Goal: Transaction & Acquisition: Purchase product/service

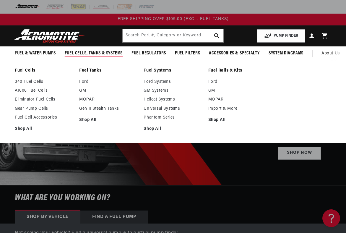
click at [82, 53] on span "Fuel Cells, Tanks & Systems" at bounding box center [94, 53] width 58 height 6
click at [26, 73] on link "Fuel Cells" at bounding box center [44, 70] width 59 height 5
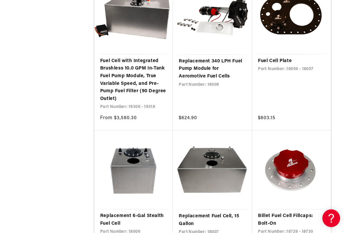
scroll to position [1089, 0]
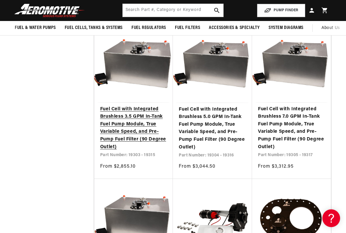
scroll to position [857, 0]
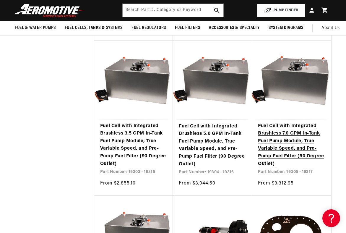
click at [289, 141] on link "Fuel Cell with Integrated Brushless 7.0 GPM In-Tank Fuel Pump Module, True Vari…" at bounding box center [291, 145] width 67 height 46
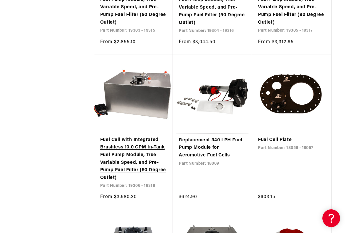
scroll to position [1015, 0]
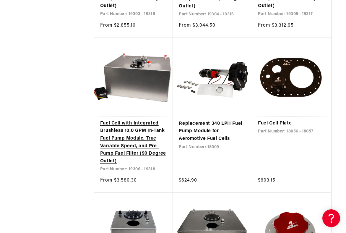
click at [133, 161] on link "Fuel Cell with Integrated Brushless 10.0 GPM In-Tank Fuel Pump Module, True Var…" at bounding box center [133, 143] width 67 height 46
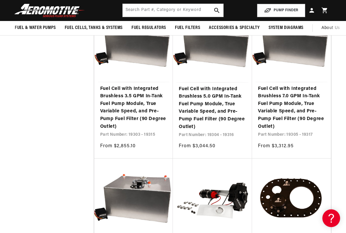
scroll to position [886, 0]
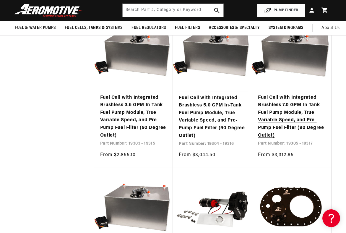
click at [270, 125] on link "Fuel Cell with Integrated Brushless 7.0 GPM In-Tank Fuel Pump Module, True Vari…" at bounding box center [291, 117] width 67 height 46
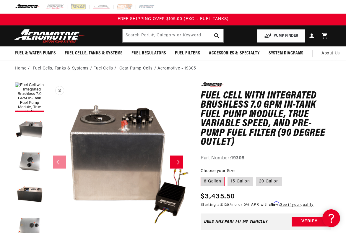
scroll to position [0, 0]
click at [276, 186] on label "20 Gallon" at bounding box center [269, 181] width 26 height 9
click at [257, 176] on input "20 Gallon" at bounding box center [256, 176] width 0 height 0
radio input "true"
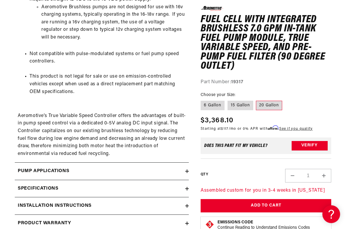
scroll to position [850, 0]
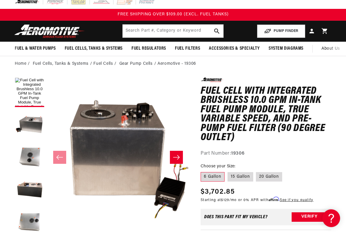
scroll to position [5, 0]
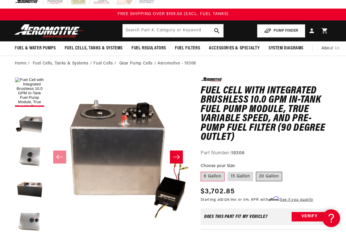
click at [271, 181] on label "20 Gallon" at bounding box center [269, 176] width 26 height 9
click at [257, 171] on input "20 Gallon" at bounding box center [256, 171] width 0 height 0
radio input "true"
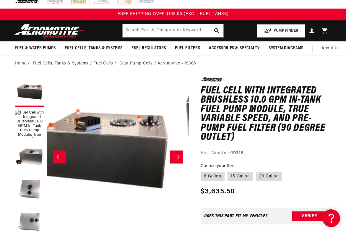
scroll to position [0, 0]
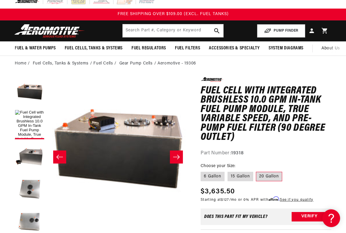
click at [180, 164] on button "Slide right" at bounding box center [176, 157] width 13 height 13
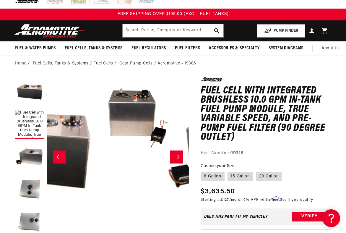
scroll to position [0, 106]
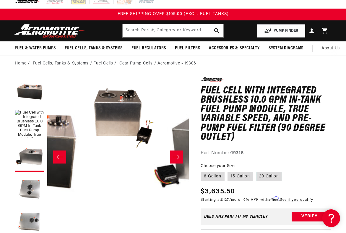
click at [180, 164] on button "Slide right" at bounding box center [176, 157] width 13 height 13
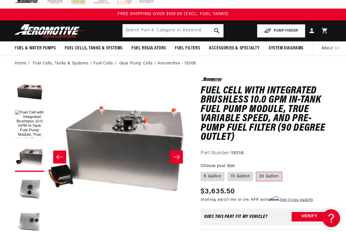
click at [180, 164] on button "Slide right" at bounding box center [176, 157] width 13 height 13
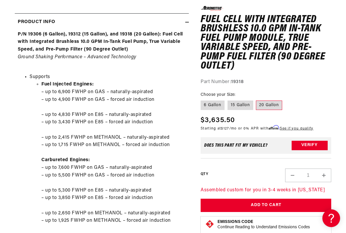
scroll to position [307, 0]
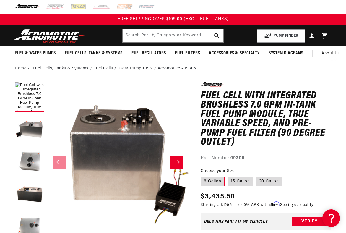
click at [278, 186] on label "20 Gallon" at bounding box center [269, 181] width 26 height 9
click at [257, 176] on input "20 Gallon" at bounding box center [256, 176] width 0 height 0
radio input "true"
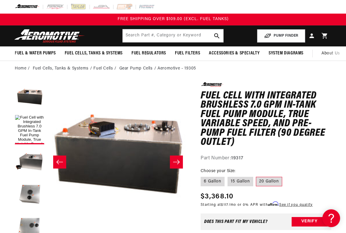
click at [179, 165] on icon "Slide right" at bounding box center [176, 162] width 7 height 6
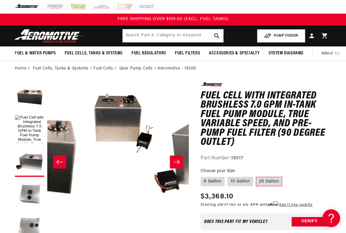
click at [180, 166] on button "Slide right" at bounding box center [176, 162] width 13 height 13
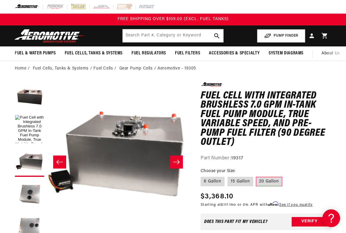
scroll to position [0, 212]
click at [25, 191] on button "Load image 3 in gallery view" at bounding box center [30, 195] width 30 height 30
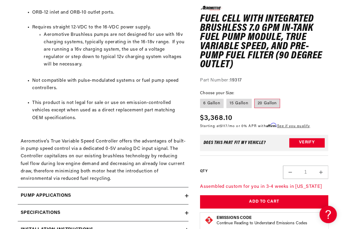
scroll to position [667, 0]
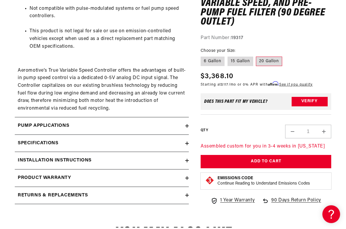
click at [52, 147] on h2 "Specifications" at bounding box center [38, 143] width 41 height 8
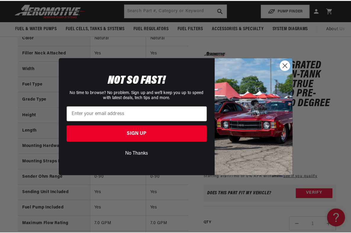
scroll to position [0, 360]
